Goal: Task Accomplishment & Management: Use online tool/utility

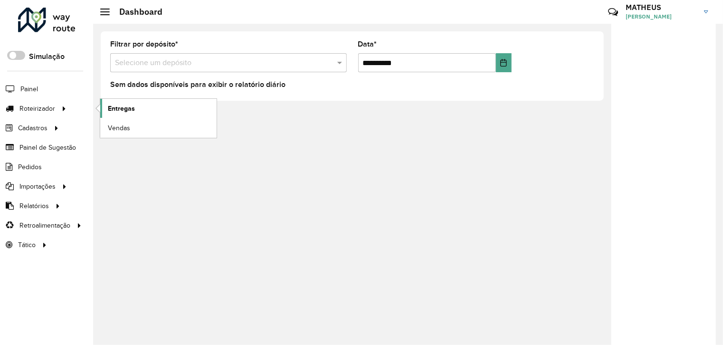
click at [125, 103] on span "Entregas" at bounding box center [121, 108] width 27 height 10
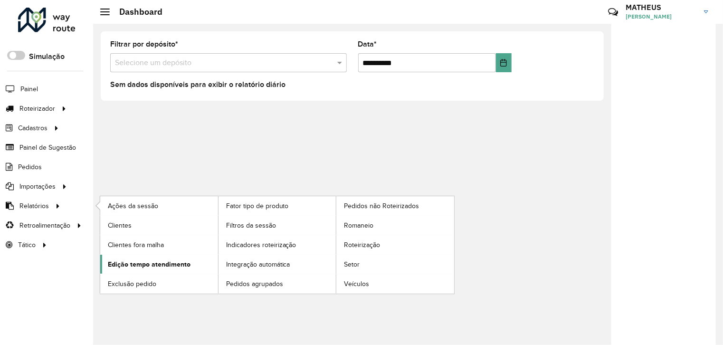
click at [134, 262] on span "Edição tempo atendimento" at bounding box center [149, 264] width 83 height 10
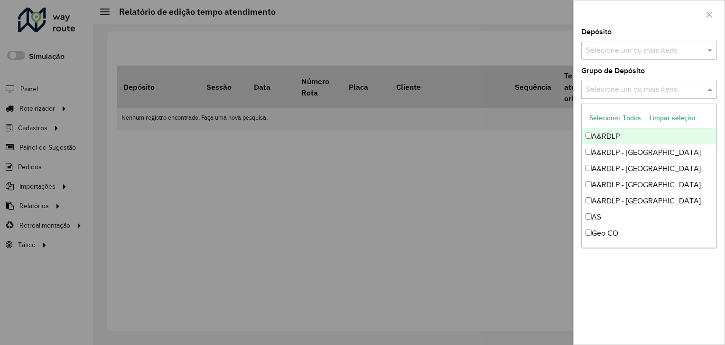
click at [617, 92] on input "text" at bounding box center [645, 89] width 122 height 11
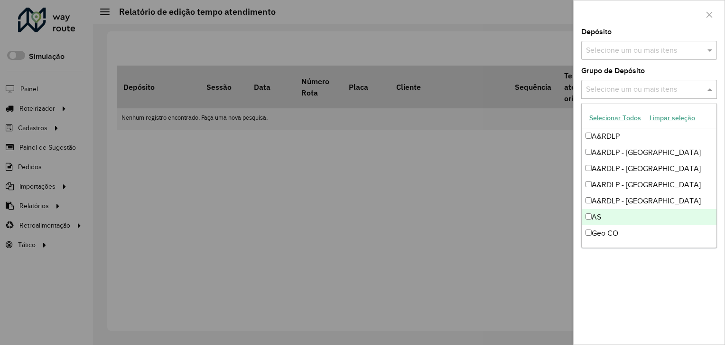
scroll to position [112, 0]
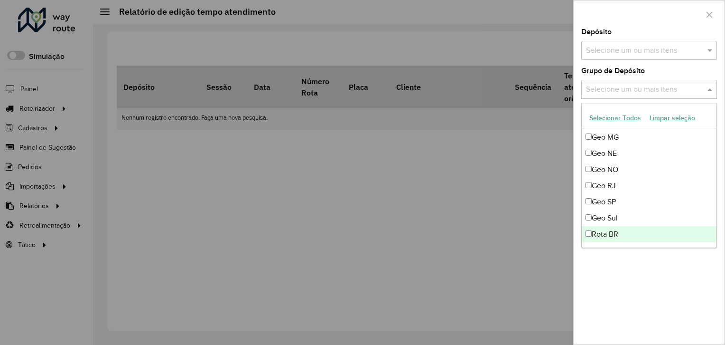
click at [625, 235] on div "Rota BR" at bounding box center [649, 234] width 135 height 16
click at [630, 277] on div "**********" at bounding box center [649, 186] width 151 height 316
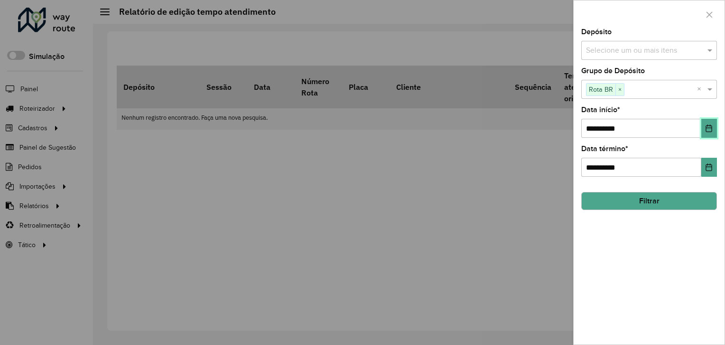
click at [710, 127] on icon "Choose Date" at bounding box center [709, 128] width 6 height 8
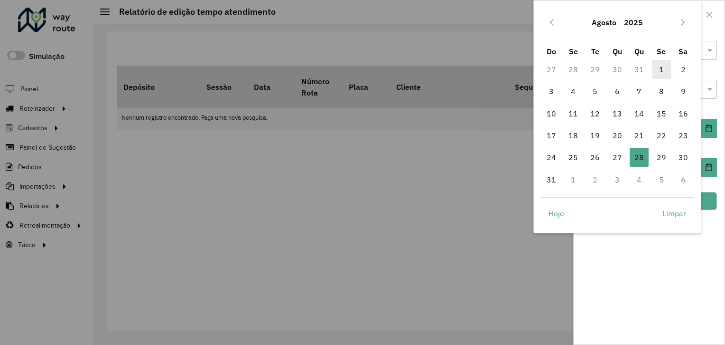
click at [662, 72] on span "1" at bounding box center [661, 69] width 19 height 19
type input "**********"
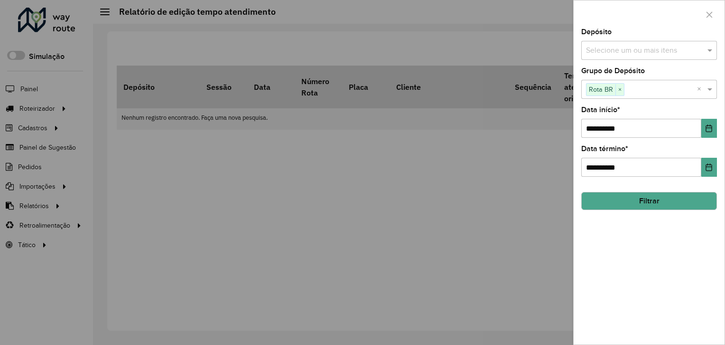
click at [644, 197] on button "Filtrar" at bounding box center [650, 201] width 136 height 18
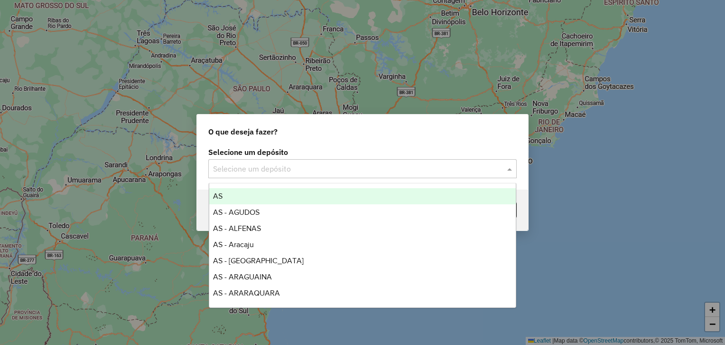
click at [314, 173] on input "text" at bounding box center [353, 168] width 280 height 11
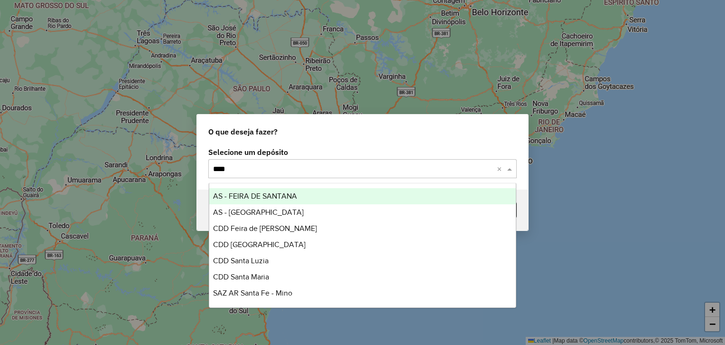
type input "*****"
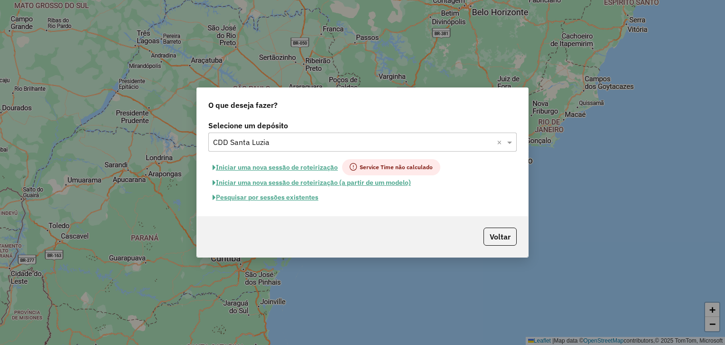
click at [287, 193] on button "Pesquisar por sessões existentes" at bounding box center [265, 197] width 114 height 15
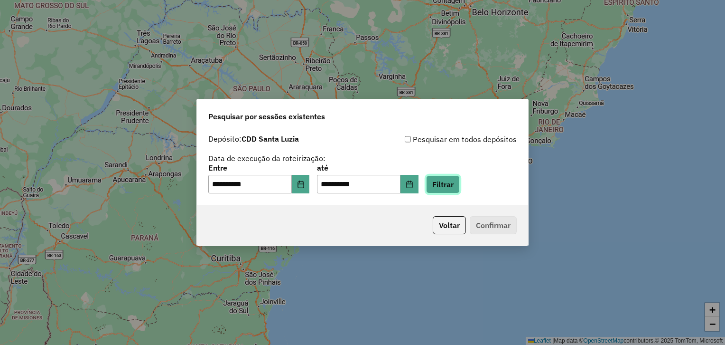
click at [455, 182] on button "Filtrar" at bounding box center [443, 184] width 34 height 18
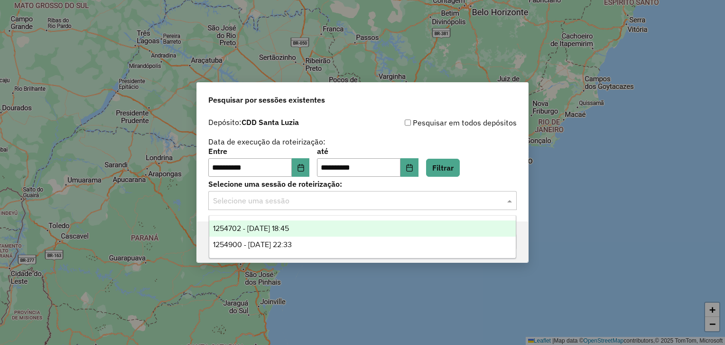
click at [305, 200] on input "text" at bounding box center [353, 200] width 280 height 11
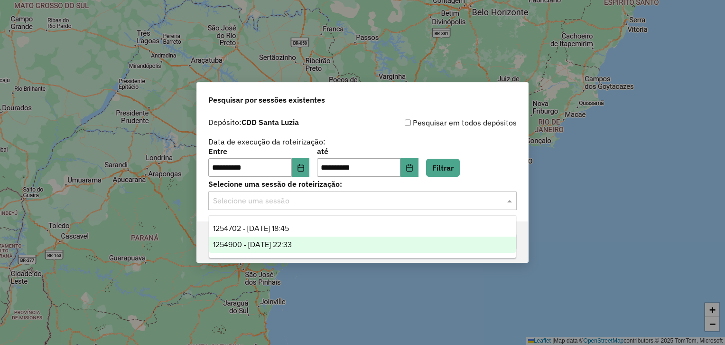
click at [329, 251] on div "1254900 - 28/08/2025 22:33" at bounding box center [362, 244] width 307 height 16
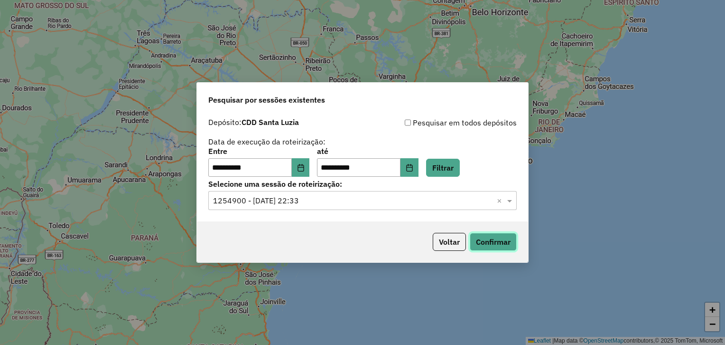
click at [484, 236] on button "Confirmar" at bounding box center [493, 242] width 47 height 18
click at [319, 198] on input "text" at bounding box center [353, 200] width 280 height 11
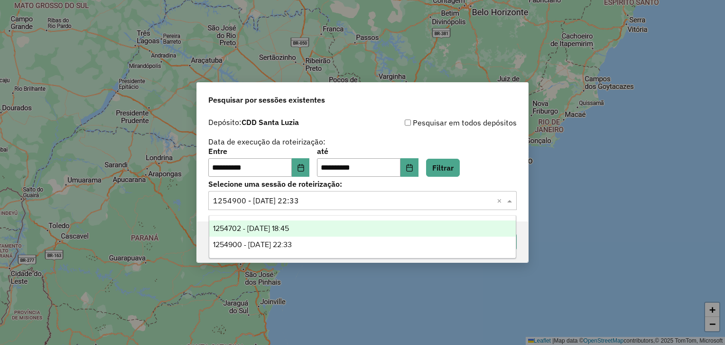
click at [311, 230] on div "1254702 - 28/08/2025 18:45" at bounding box center [362, 228] width 307 height 16
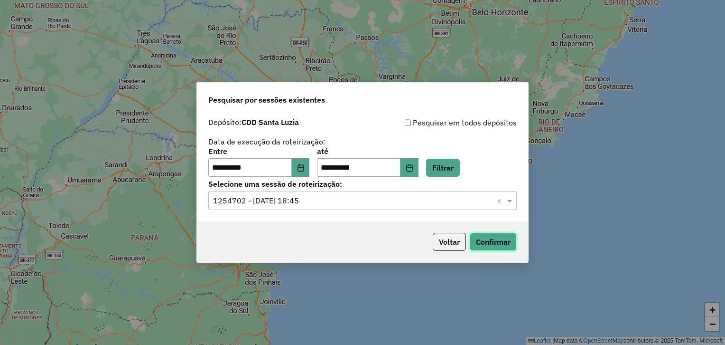
click at [497, 243] on button "Confirmar" at bounding box center [493, 242] width 47 height 18
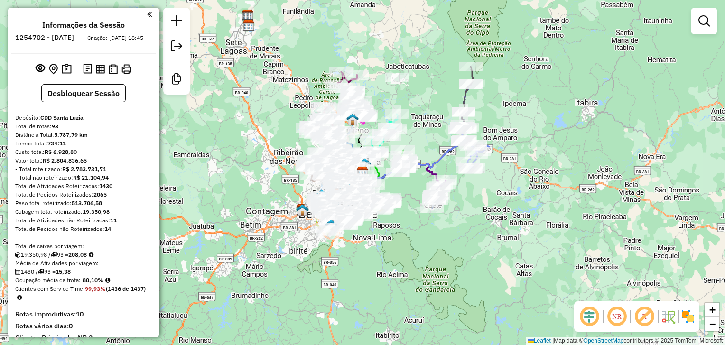
click at [640, 313] on em at bounding box center [644, 316] width 23 height 23
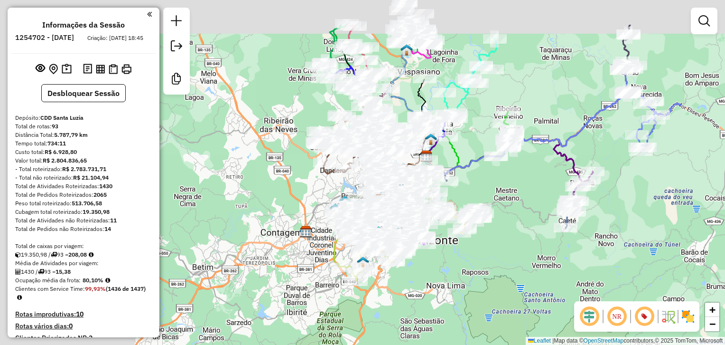
drag, startPoint x: 364, startPoint y: 192, endPoint x: 522, endPoint y: 244, distance: 166.2
click at [522, 244] on div "Janela de atendimento Grade de atendimento Capacidade Transportadoras Veículos …" at bounding box center [362, 172] width 725 height 345
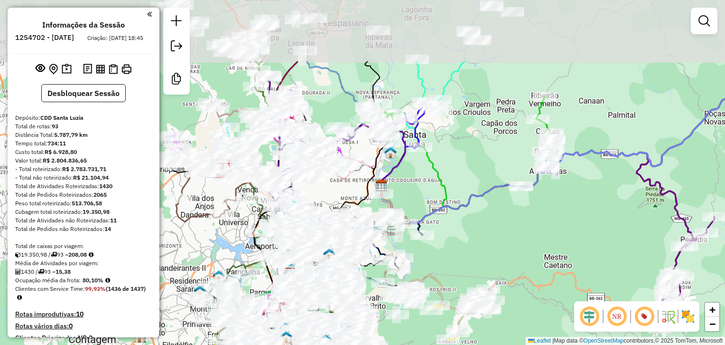
drag, startPoint x: 543, startPoint y: 134, endPoint x: 496, endPoint y: 228, distance: 104.7
click at [496, 228] on div "Janela de atendimento Grade de atendimento Capacidade Transportadoras Veículos …" at bounding box center [362, 172] width 725 height 345
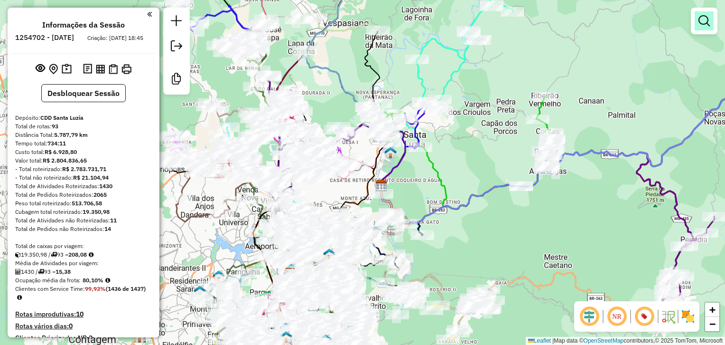
click at [700, 21] on em at bounding box center [704, 20] width 11 height 11
